Goal: Task Accomplishment & Management: Use online tool/utility

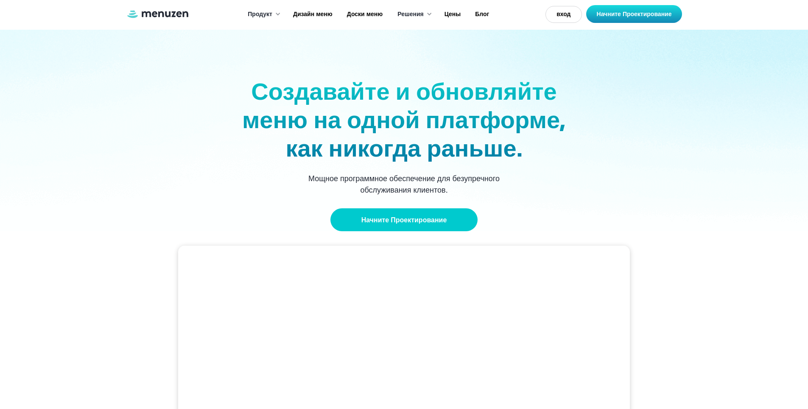
click at [379, 224] on link "Начните Проектирование" at bounding box center [405, 219] width 148 height 23
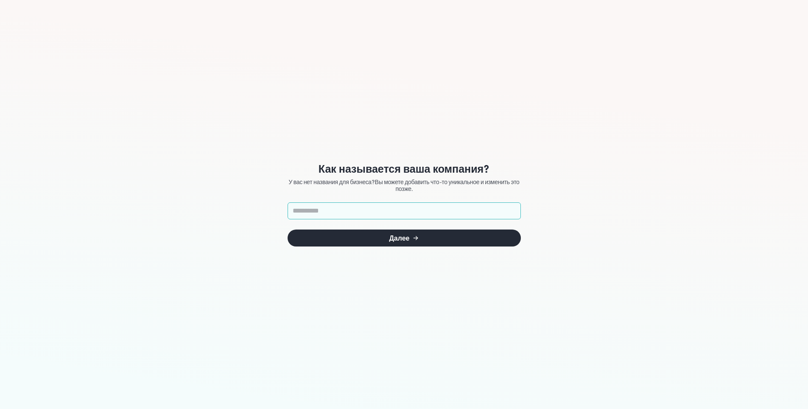
click at [400, 213] on input "text" at bounding box center [404, 210] width 233 height 17
type input "********"
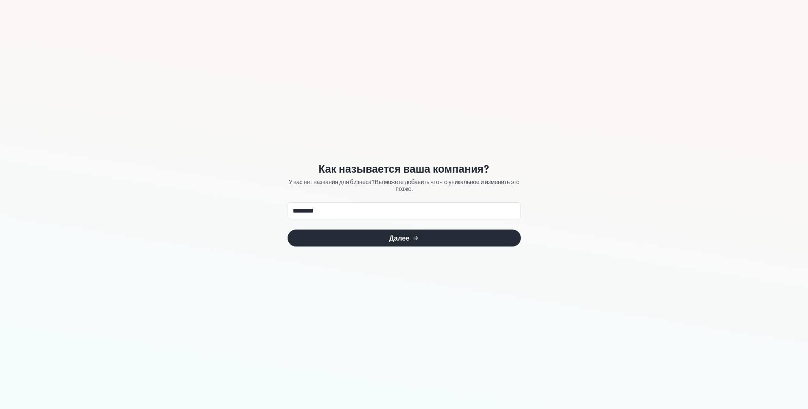
click at [408, 243] on button "Далее" at bounding box center [404, 238] width 233 height 17
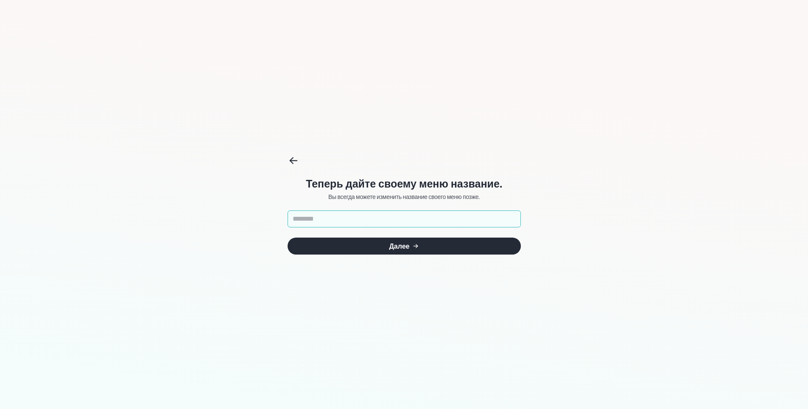
click at [489, 278] on div "Теперь дайте своему меню название. Вы всегда можете изменить название своего ме…" at bounding box center [404, 204] width 233 height 409
click at [346, 219] on input "text" at bounding box center [404, 218] width 233 height 17
type input "****"
click at [371, 252] on button "Далее" at bounding box center [404, 246] width 233 height 17
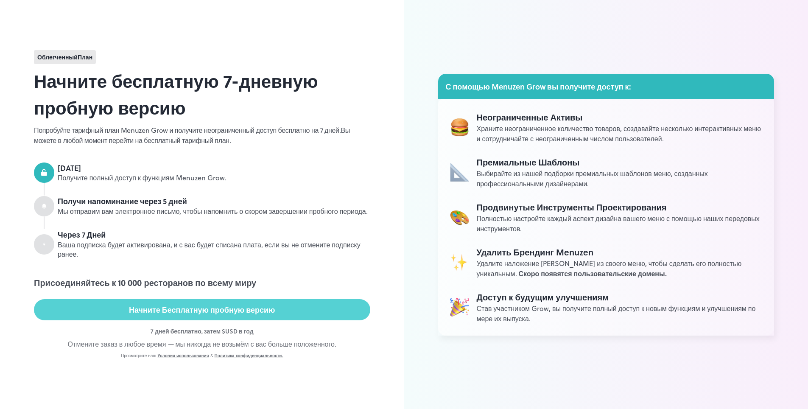
click at [310, 305] on button "Начните Бесплатную пробную версию" at bounding box center [202, 309] width 337 height 21
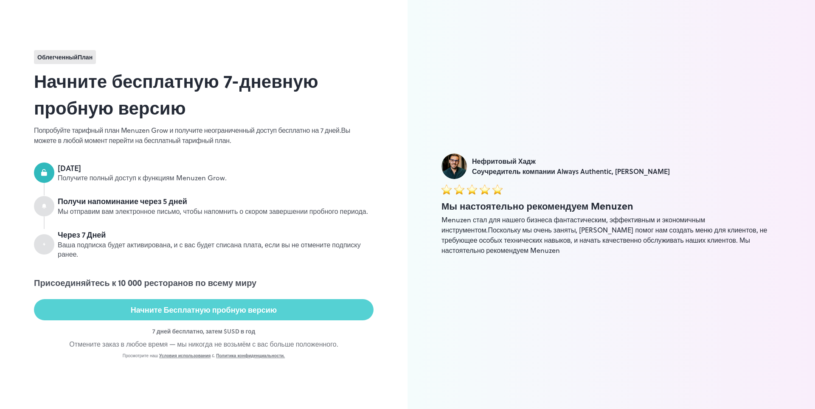
click at [278, 315] on button "Начните Бесплатную пробную версию" at bounding box center [203, 309] width 339 height 21
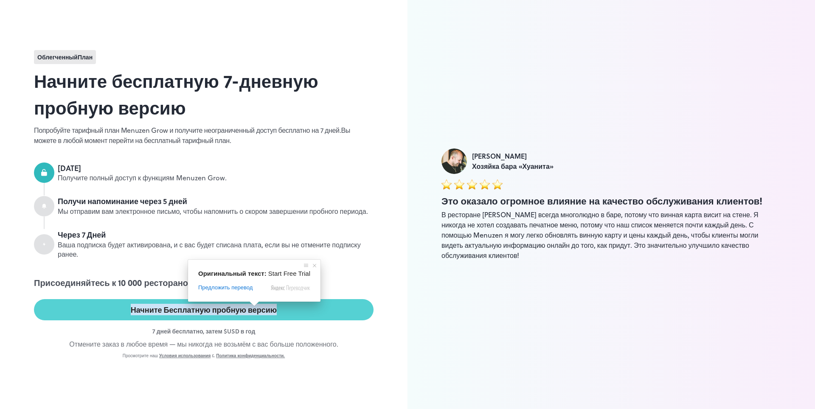
click at [254, 309] on ya-tr-span "Начните Бесплатную пробную версию" at bounding box center [204, 309] width 146 height 11
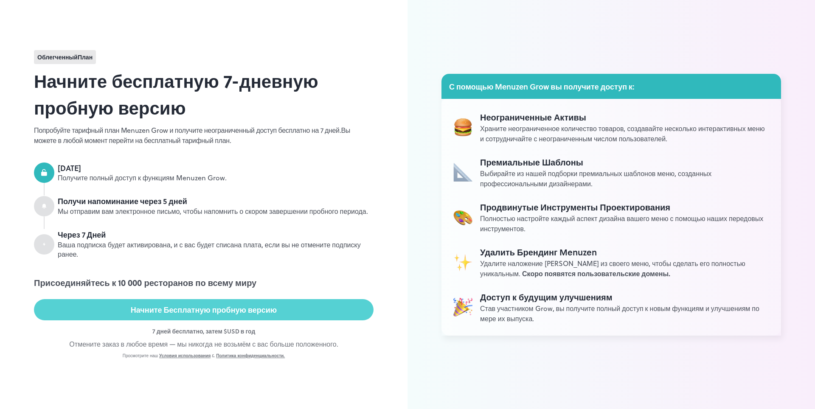
click at [104, 306] on button "Начните Бесплатную пробную версию" at bounding box center [203, 309] width 339 height 21
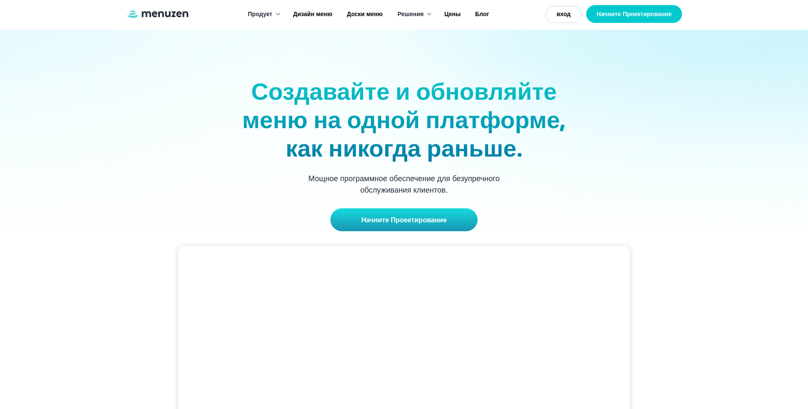
click at [602, 14] on ya-tr-span "Начните Проектирование" at bounding box center [634, 14] width 75 height 8
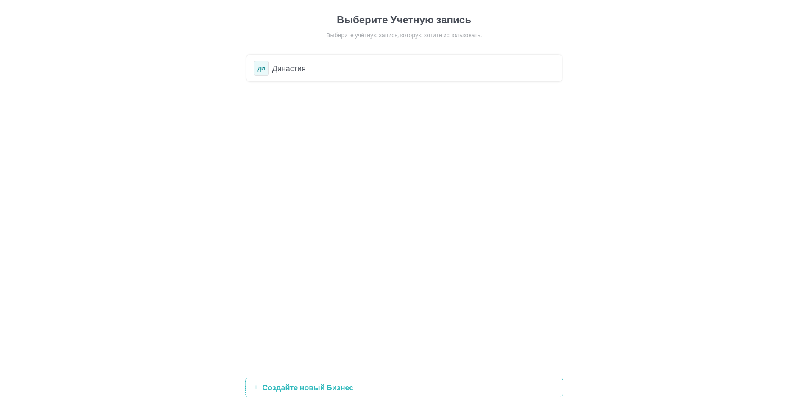
click at [277, 74] on div "ДИ Династия" at bounding box center [404, 68] width 300 height 15
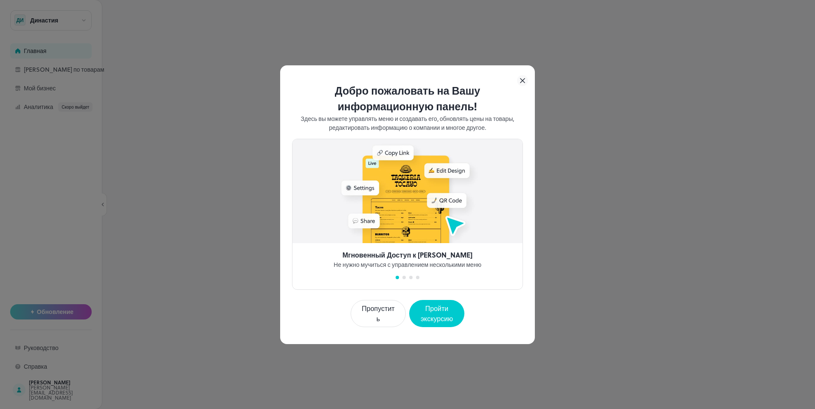
click at [374, 317] on ya-tr-span "Пропустить" at bounding box center [378, 313] width 36 height 20
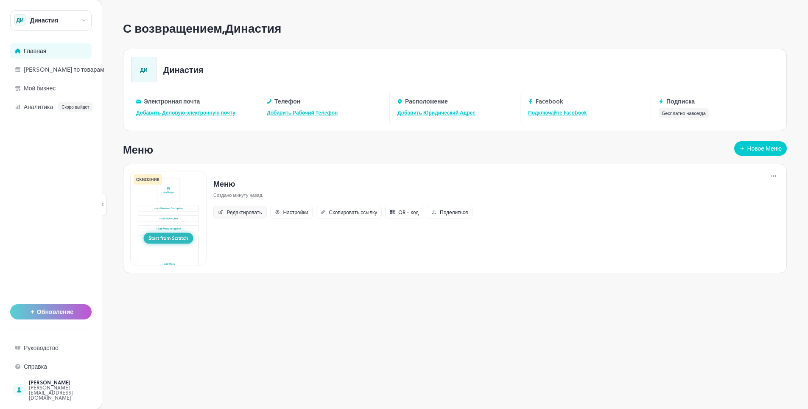
click at [251, 216] on ya-tr-span "Редактировать" at bounding box center [244, 212] width 35 height 8
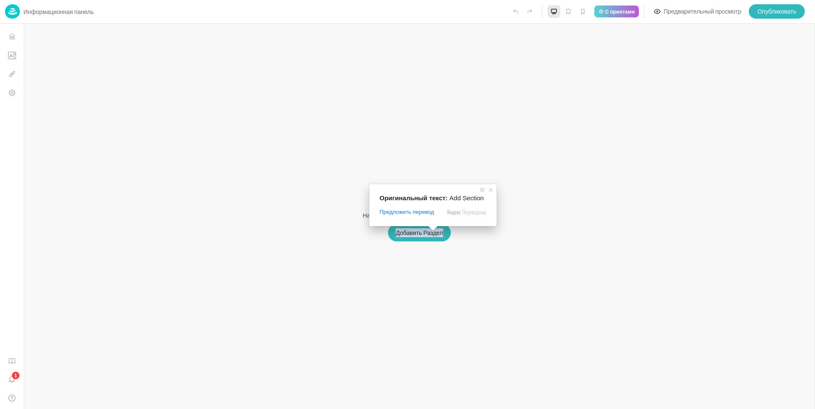
click at [431, 236] on ya-tr-span "Добавить Раздел" at bounding box center [418, 232] width 47 height 9
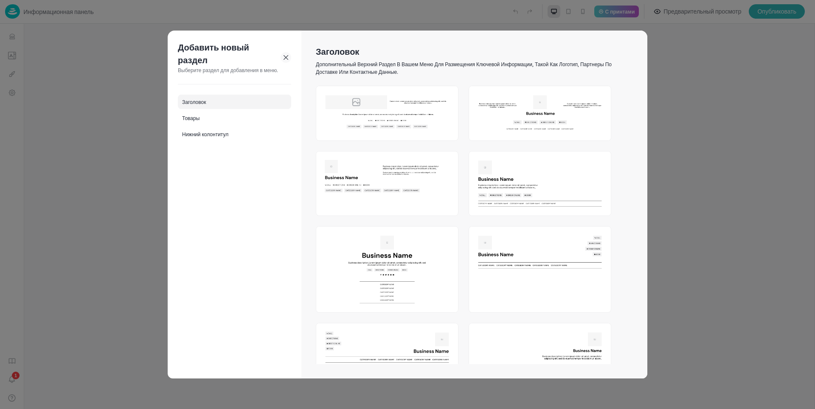
click at [689, 64] on div at bounding box center [407, 204] width 815 height 409
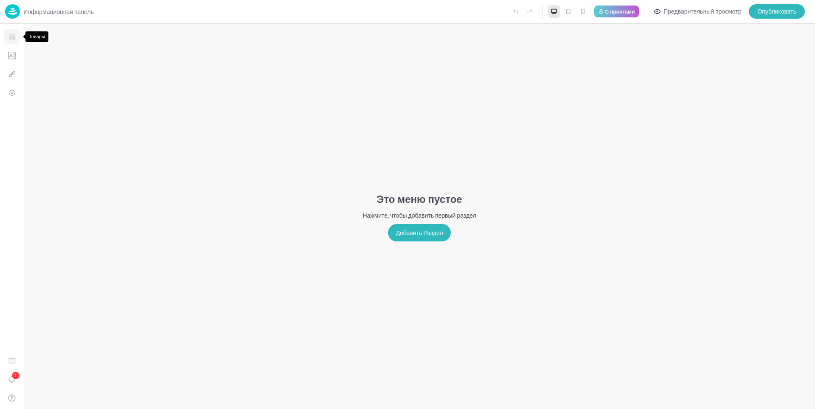
click at [14, 39] on icon "Товары" at bounding box center [12, 37] width 8 height 8
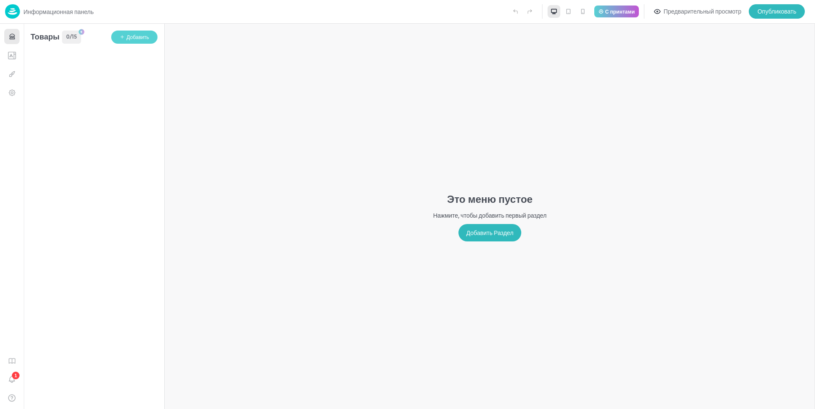
click at [124, 38] on icon "button" at bounding box center [122, 36] width 5 height 5
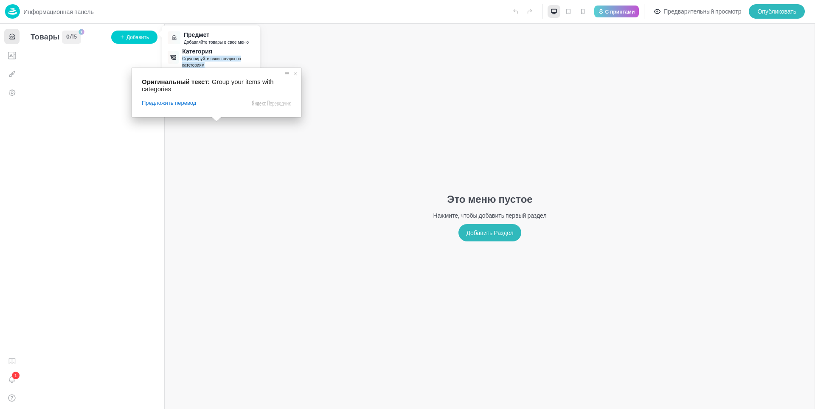
click at [215, 57] on ya-tr-span "Сгруппируйте свои товары по категориям" at bounding box center [211, 62] width 59 height 12
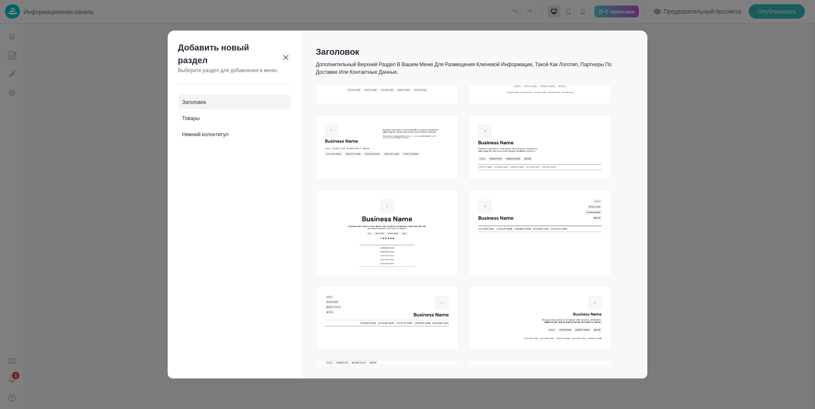
scroll to position [34, 0]
click at [207, 122] on div "Товары" at bounding box center [234, 118] width 113 height 14
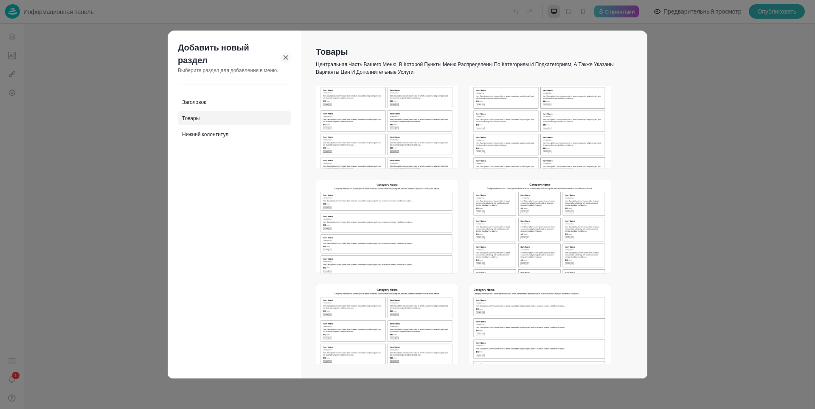
scroll to position [21, 0]
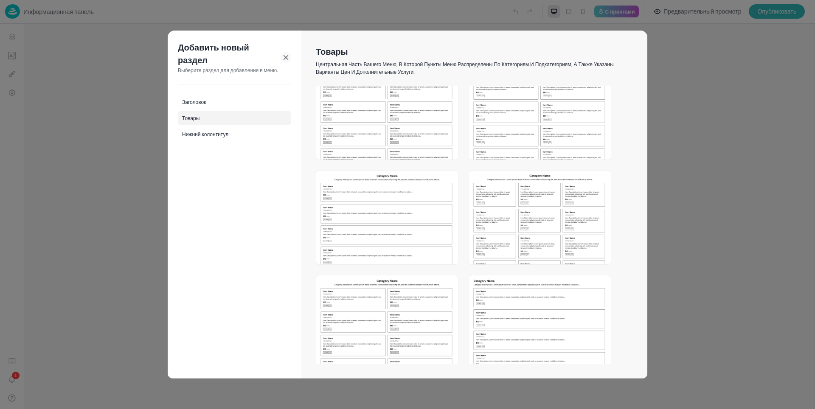
click at [529, 215] on img at bounding box center [540, 218] width 142 height 94
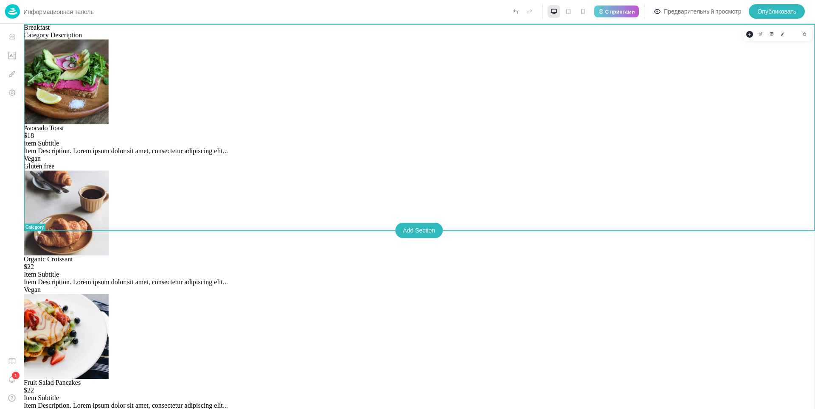
click at [413, 229] on div "Add Section" at bounding box center [419, 230] width 48 height 15
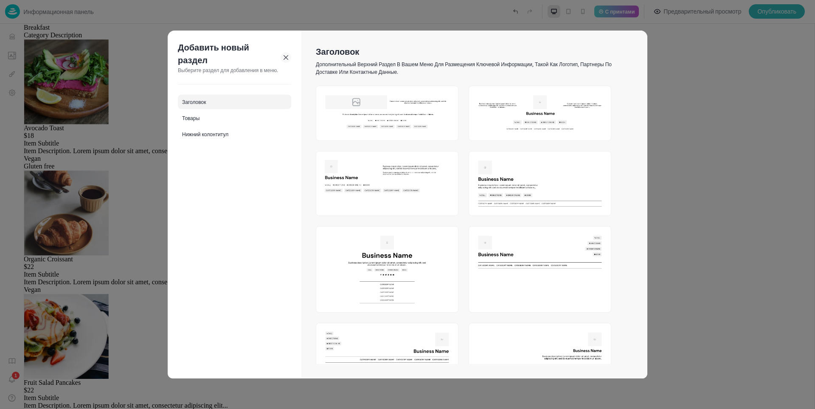
click at [643, 40] on div "Заголовок Дополнительный верхний раздел в вашем меню для размещения ключевой ин…" at bounding box center [474, 205] width 346 height 348
click at [702, 39] on div at bounding box center [407, 204] width 815 height 409
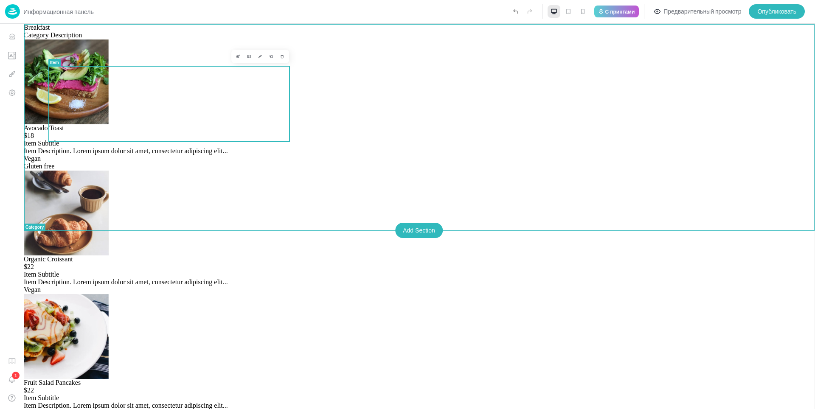
click at [148, 124] on div "Avocado Toast $18 Item Subtitle Item Description. Lorem ipsum dolor sit amet, c…" at bounding box center [419, 147] width 791 height 46
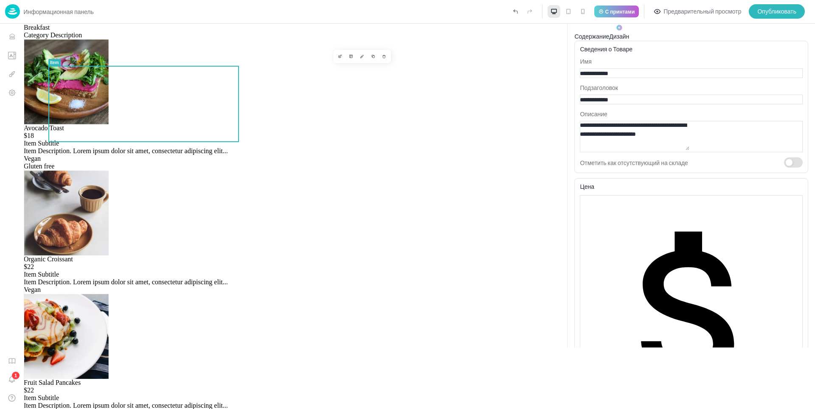
click at [620, 8] on ya-tr-span "С принтами" at bounding box center [620, 12] width 30 height 8
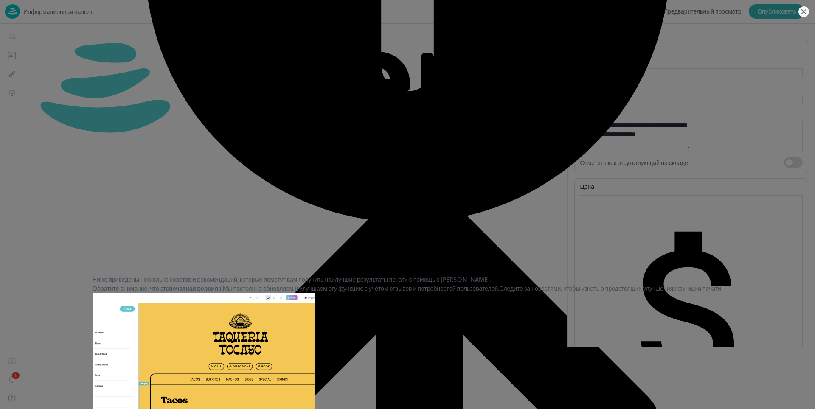
click at [807, 15] on icon at bounding box center [803, 11] width 11 height 11
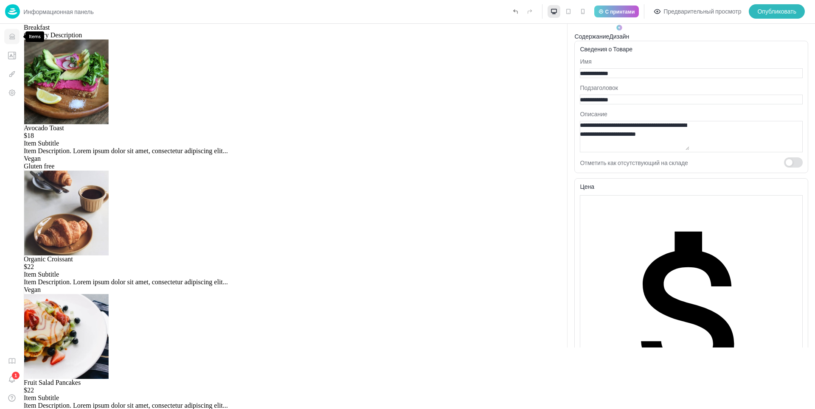
click at [8, 41] on button "Товары" at bounding box center [11, 36] width 15 height 15
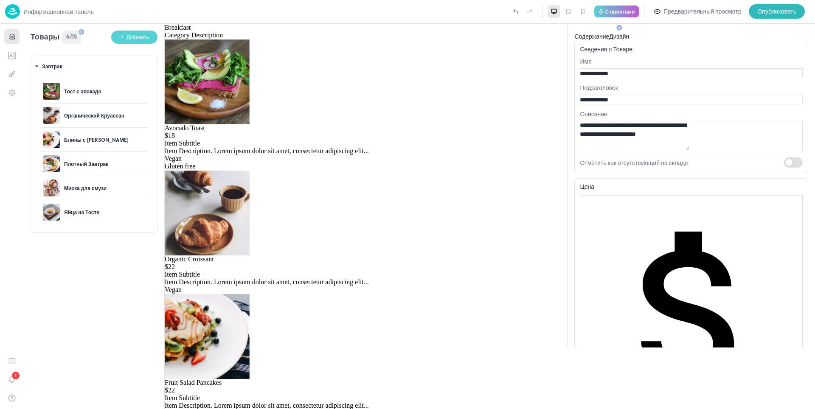
click at [126, 39] on ya-tr-span "Добавить" at bounding box center [137, 37] width 22 height 8
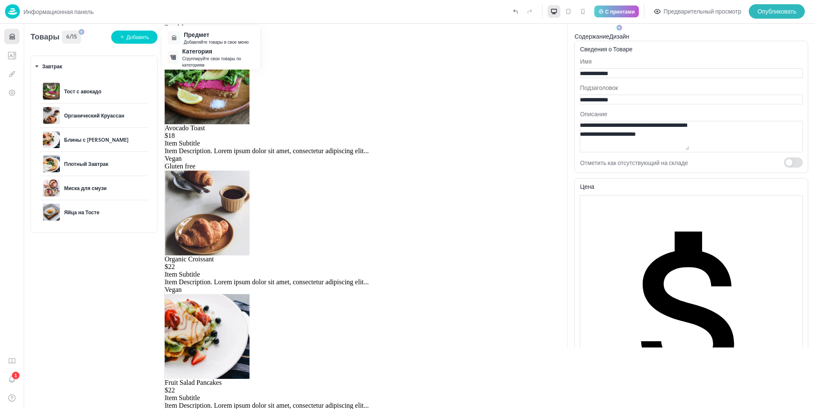
click at [199, 61] on ya-tr-span "Сгруппируйте свои товары по категориям" at bounding box center [211, 62] width 59 height 12
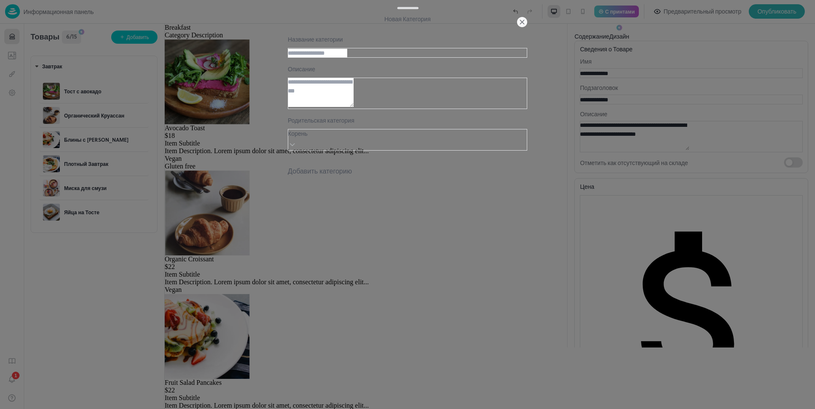
click at [352, 176] on ya-tr-span "Добавить категорию" at bounding box center [320, 171] width 64 height 10
